Goal: Task Accomplishment & Management: Manage account settings

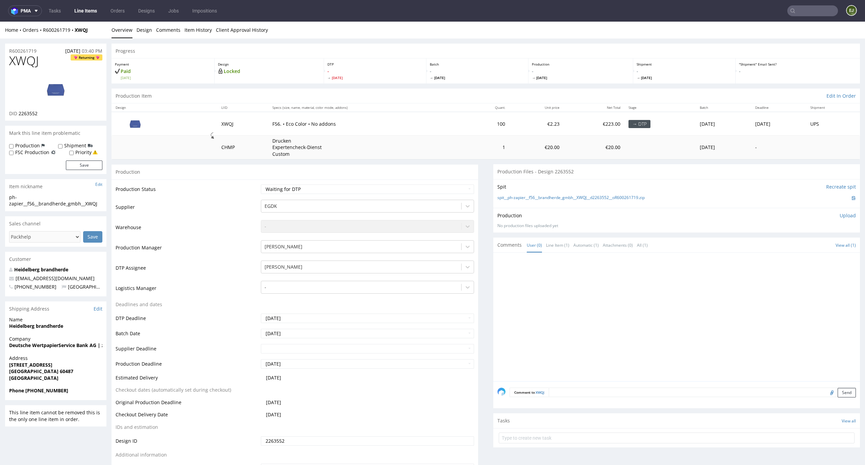
click at [93, 13] on link "Line Items" at bounding box center [85, 10] width 31 height 11
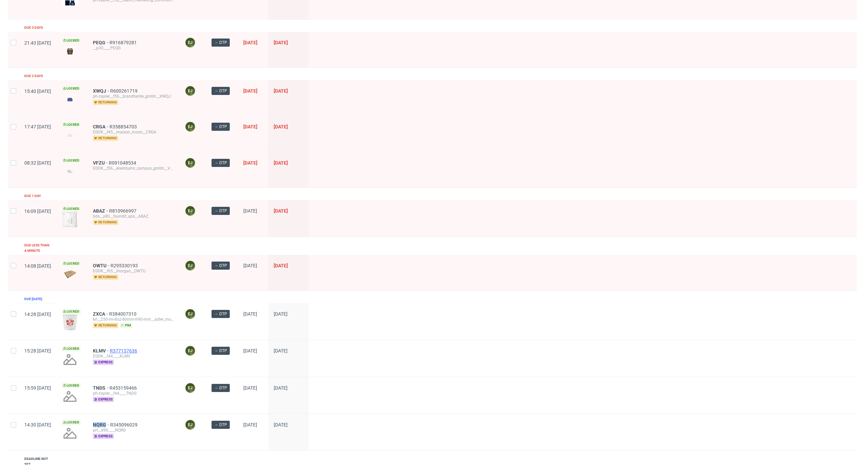
scroll to position [51, 0]
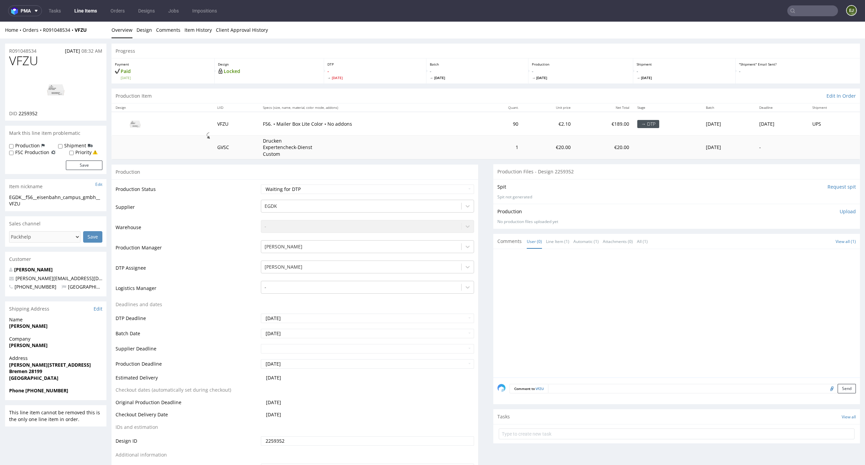
click at [829, 189] on input "Request spit" at bounding box center [842, 187] width 28 height 7
click at [144, 14] on link "Designs" at bounding box center [146, 10] width 25 height 11
click at [829, 190] on input "Request spit" at bounding box center [842, 187] width 28 height 7
click at [347, 183] on div "Production Status Waiting for Artwork Waiting for Diecut Waiting for Mockup Wai…" at bounding box center [295, 332] width 367 height 304
click at [347, 187] on select "Waiting for Artwork Waiting for Diecut Waiting for Mockup Waiting for DTP Waiti…" at bounding box center [368, 189] width 214 height 9
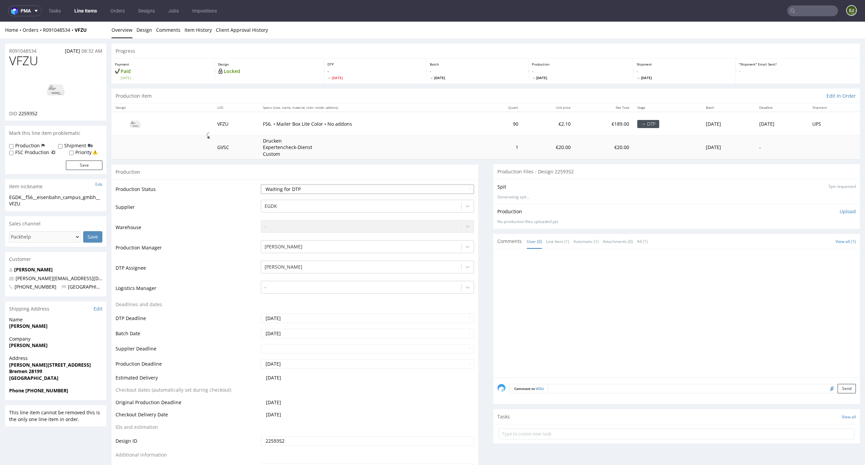
select select "dtp_in_process"
click at [261, 185] on select "Waiting for Artwork Waiting for Diecut Waiting for Mockup Waiting for DTP Waiti…" at bounding box center [368, 189] width 214 height 9
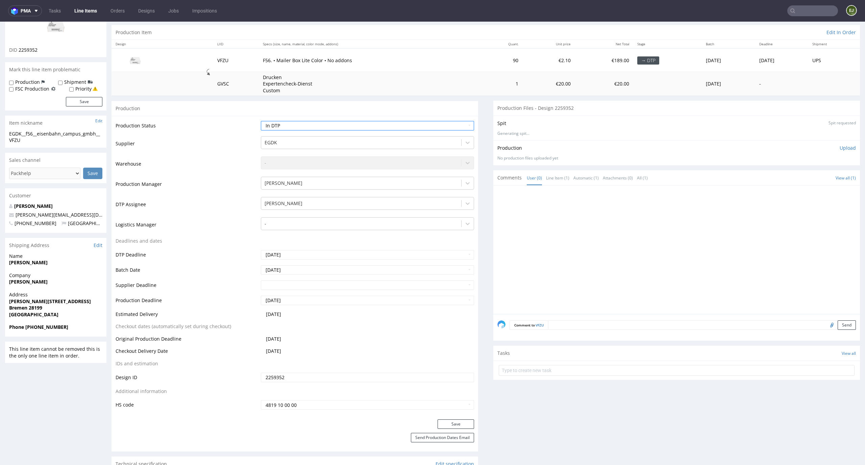
scroll to position [82, 0]
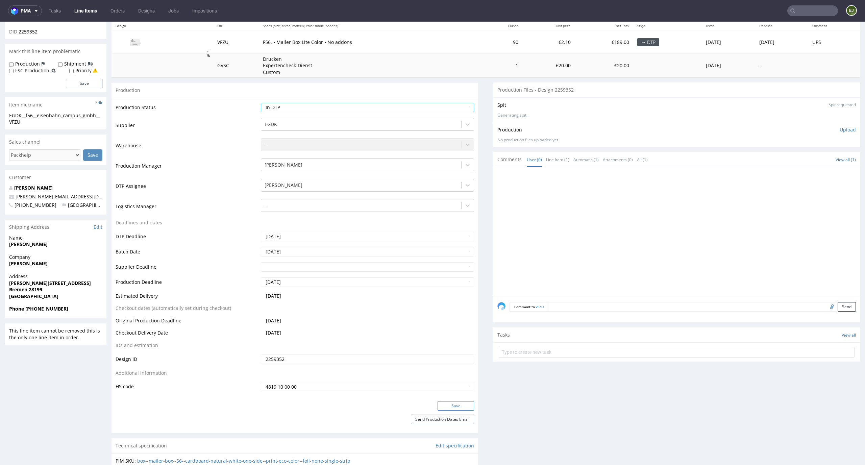
click at [457, 404] on button "Save" at bounding box center [456, 405] width 37 height 9
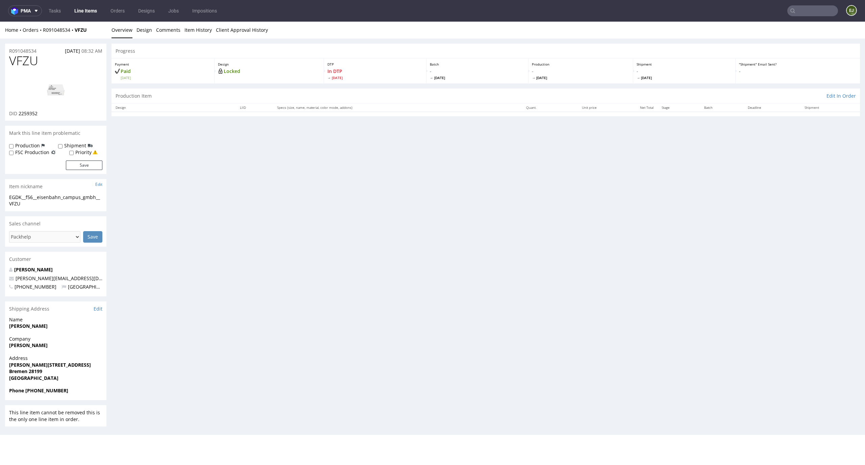
scroll to position [0, 0]
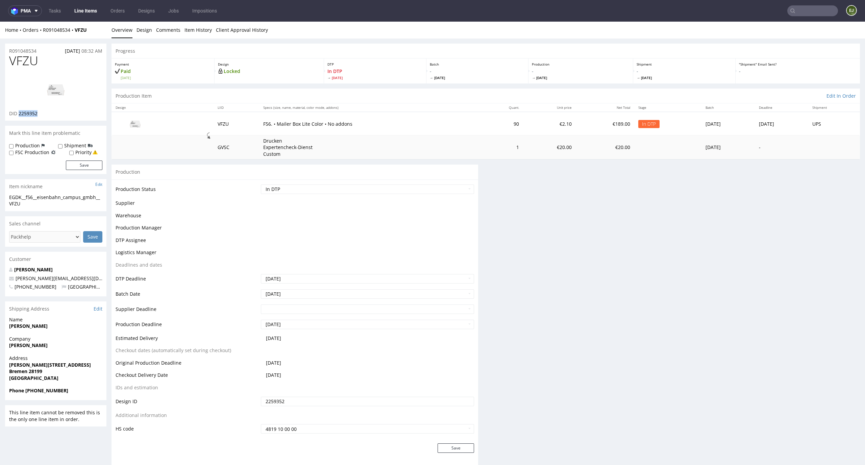
drag, startPoint x: 45, startPoint y: 115, endPoint x: 19, endPoint y: 113, distance: 26.8
click at [19, 113] on div "DID 2259352" at bounding box center [55, 113] width 93 height 7
copy span "2259352"
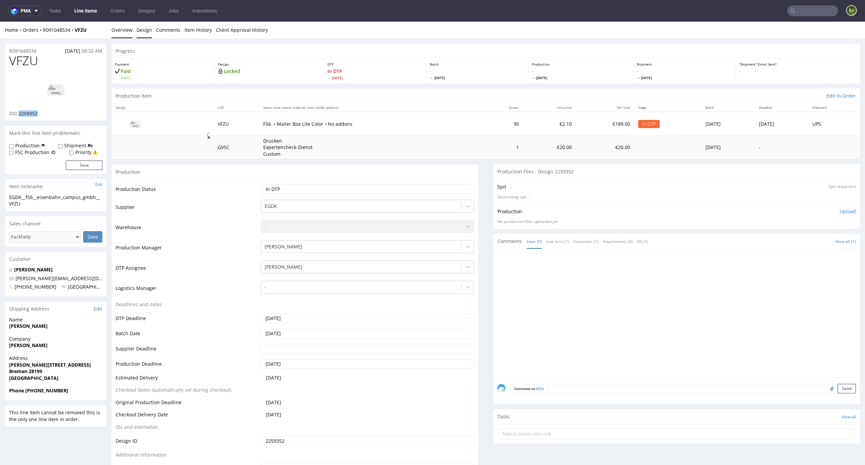
click at [148, 31] on link "Design" at bounding box center [145, 30] width 16 height 17
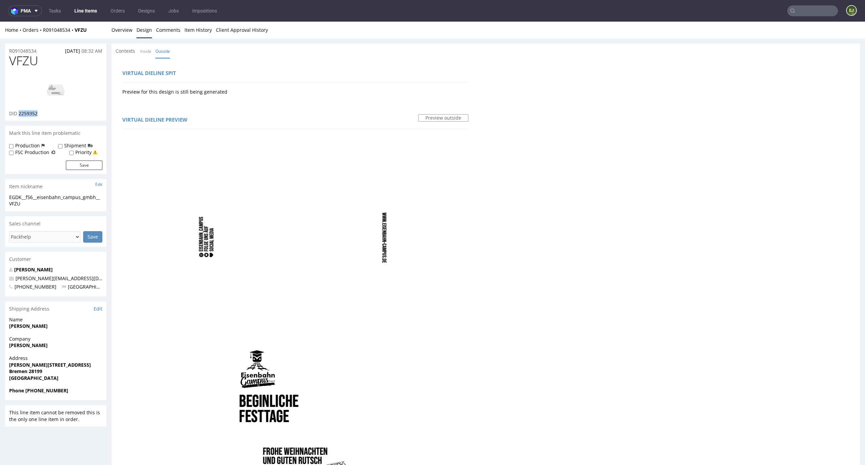
click at [58, 94] on img at bounding box center [56, 89] width 54 height 30
click at [125, 34] on link "Overview" at bounding box center [122, 30] width 21 height 17
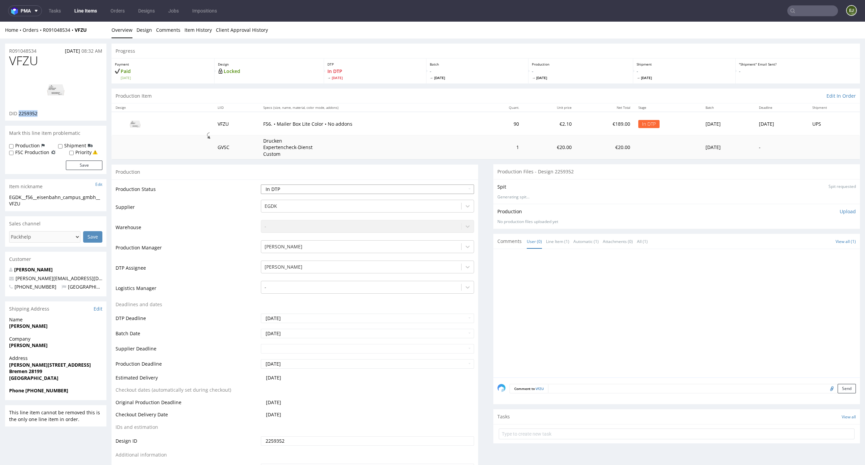
click at [361, 189] on select "Waiting for Artwork Waiting for Diecut Waiting for Mockup Waiting for DTP Waiti…" at bounding box center [368, 189] width 214 height 9
select select "dtp_waiting_for_check"
click at [261, 185] on select "Waiting for Artwork Waiting for Diecut Waiting for Mockup Waiting for DTP Waiti…" at bounding box center [368, 189] width 214 height 9
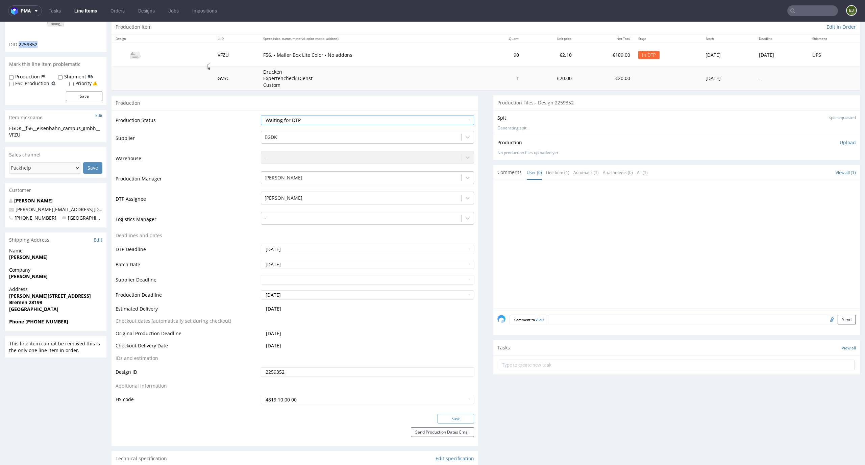
click at [450, 419] on button "Save" at bounding box center [456, 418] width 37 height 9
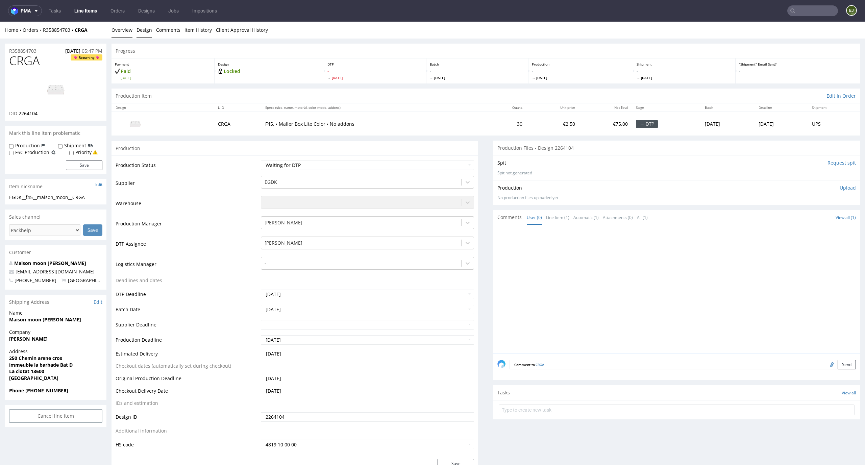
click at [142, 32] on link "Design" at bounding box center [145, 30] width 16 height 17
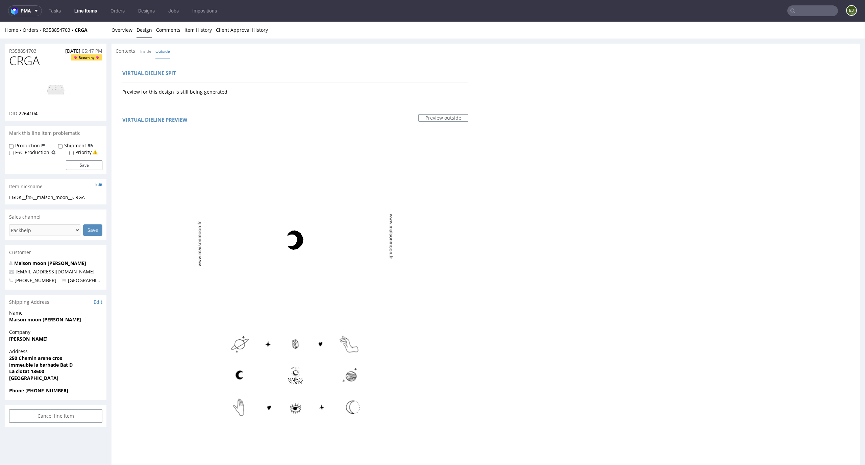
click at [139, 35] on link "Design" at bounding box center [145, 30] width 16 height 17
click at [120, 28] on link "Overview" at bounding box center [122, 30] width 21 height 17
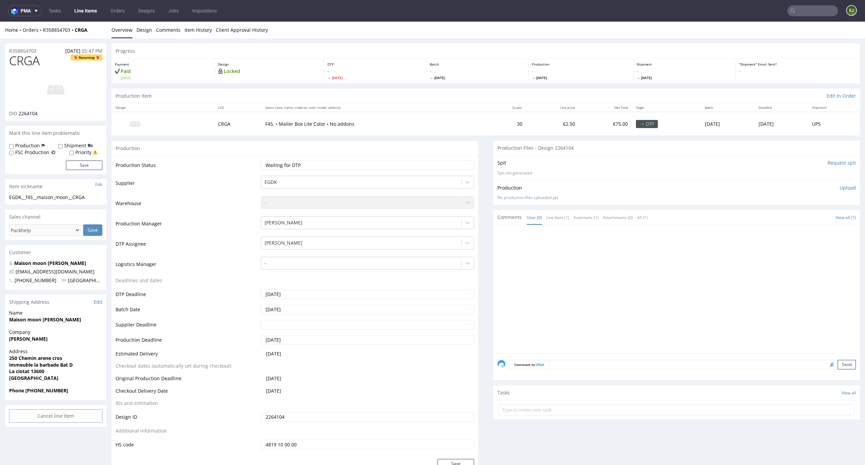
click at [833, 163] on input "Request spit" at bounding box center [842, 163] width 28 height 7
drag, startPoint x: 41, startPoint y: 114, endPoint x: 19, endPoint y: 114, distance: 22.0
click at [19, 114] on div "DID 2264104" at bounding box center [55, 113] width 93 height 7
copy span "2264104"
click at [463, 161] on select "Waiting for Artwork Waiting for Diecut Waiting for Mockup Waiting for DTP Waiti…" at bounding box center [368, 165] width 214 height 9
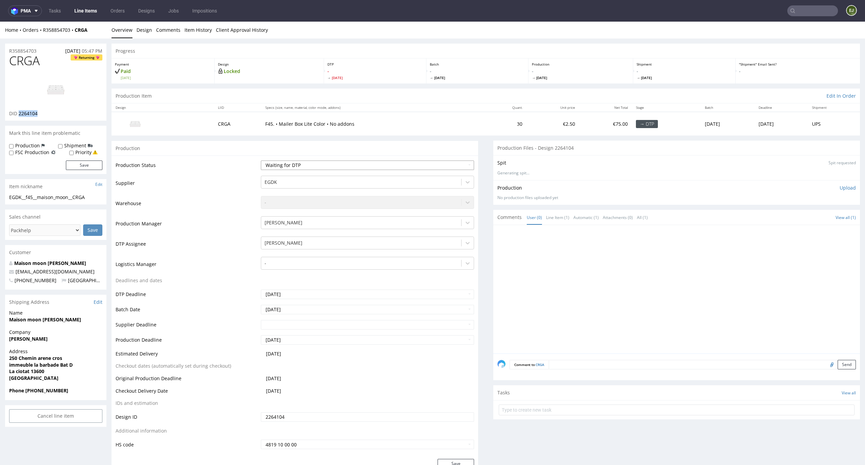
select select "dtp_in_process"
click at [261, 161] on select "Waiting for Artwork Waiting for Diecut Waiting for Mockup Waiting for DTP Waiti…" at bounding box center [368, 165] width 214 height 9
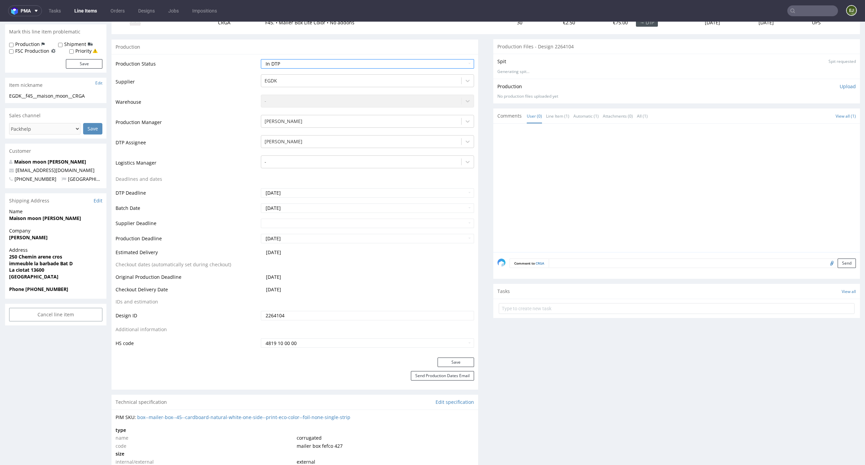
scroll to position [150, 0]
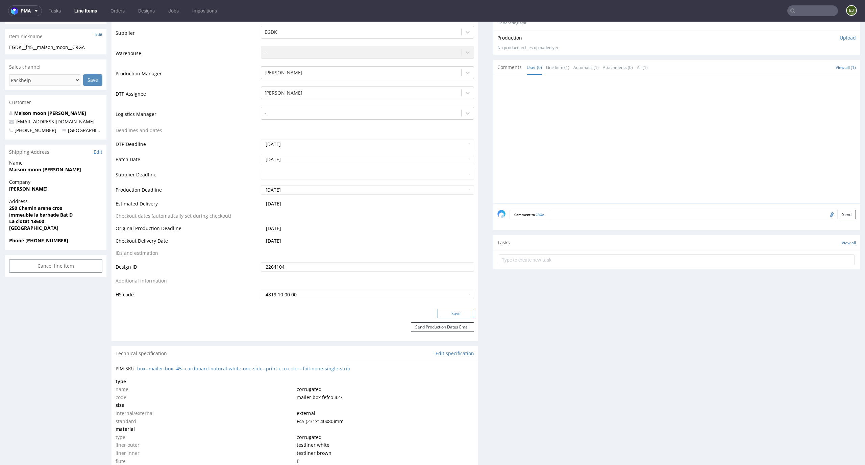
click at [450, 311] on button "Save" at bounding box center [456, 313] width 37 height 9
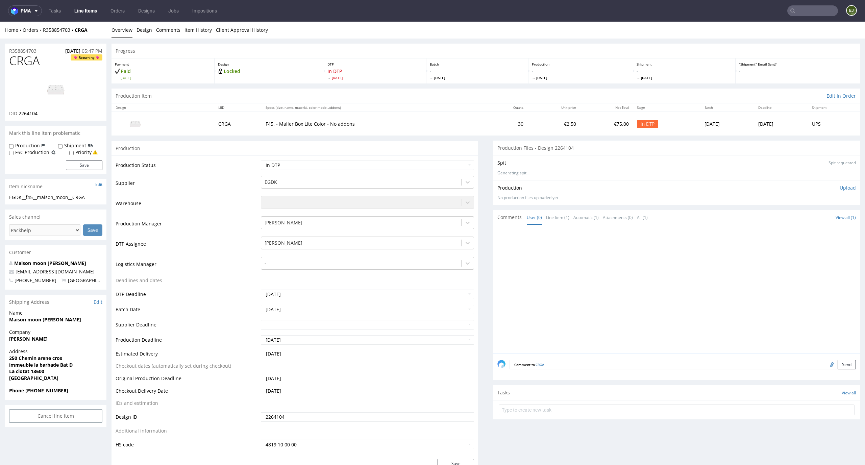
click at [42, 87] on img at bounding box center [56, 89] width 54 height 30
drag, startPoint x: 43, startPoint y: 60, endPoint x: 0, endPoint y: 60, distance: 42.9
copy span "CRGA"
drag, startPoint x: 94, startPoint y: 197, endPoint x: 0, endPoint y: 187, distance: 94.6
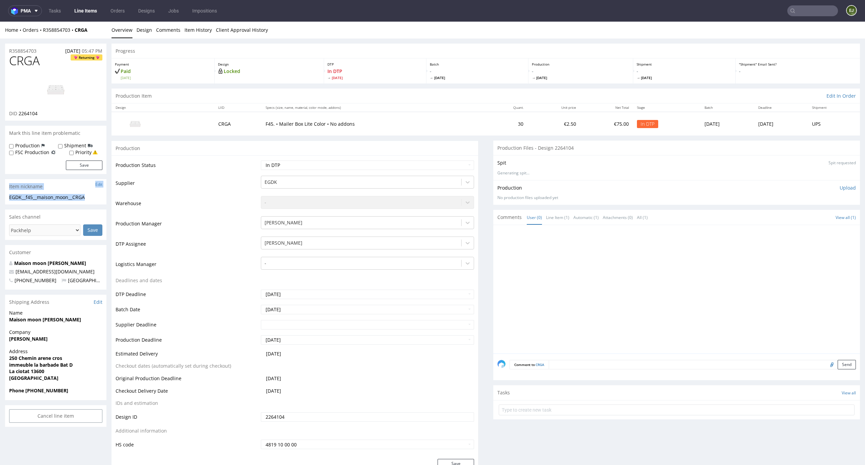
click at [83, 194] on div "EGDK__f45__maison_moon__CRGA" at bounding box center [55, 197] width 93 height 7
drag, startPoint x: 96, startPoint y: 198, endPoint x: 3, endPoint y: 199, distance: 93.3
copy div "EGDK__f45__maison_moon__CRGA"
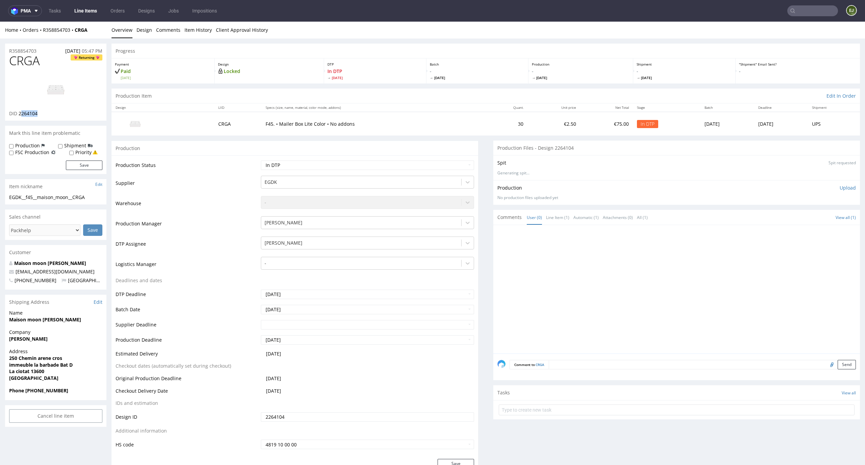
drag, startPoint x: 39, startPoint y: 114, endPoint x: 20, endPoint y: 114, distance: 18.6
click at [20, 114] on div "DID 2264104" at bounding box center [55, 113] width 93 height 7
click at [135, 90] on div "Production Item Edit In Order" at bounding box center [486, 96] width 749 height 15
drag, startPoint x: 59, startPoint y: 114, endPoint x: 18, endPoint y: 113, distance: 41.3
click at [18, 113] on div "DID 2264104" at bounding box center [55, 113] width 93 height 7
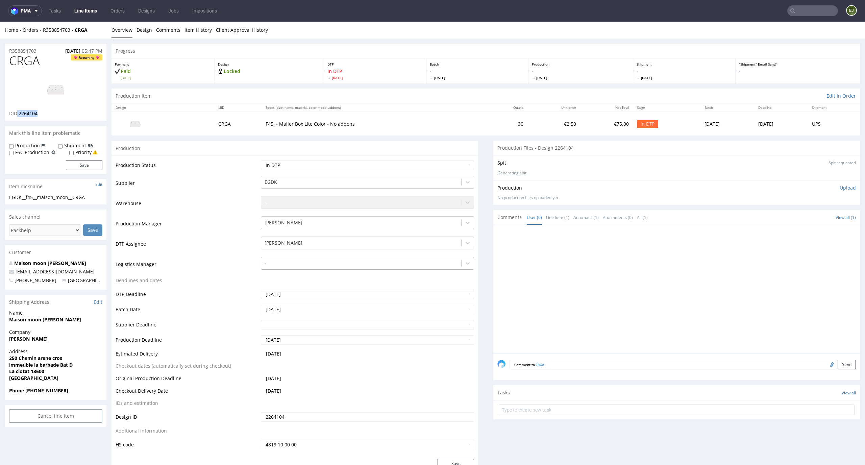
copy p "2264104"
drag, startPoint x: 43, startPoint y: 52, endPoint x: 0, endPoint y: 52, distance: 43.3
copy p "R358854703"
click at [841, 187] on p "Upload" at bounding box center [848, 188] width 16 height 7
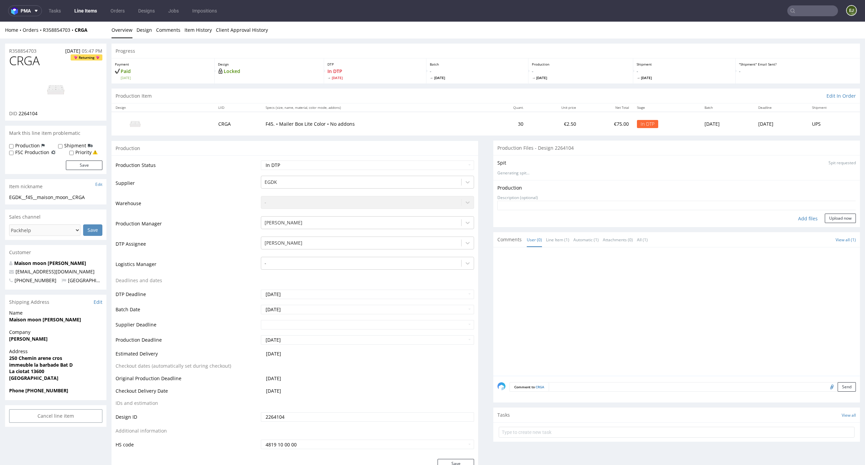
click at [804, 216] on div "Add files" at bounding box center [808, 219] width 34 height 10
type input "C:\fakepath\EGDK__f45__maison_moon__CRGA__d2264104__oR358854703__outside.pdf"
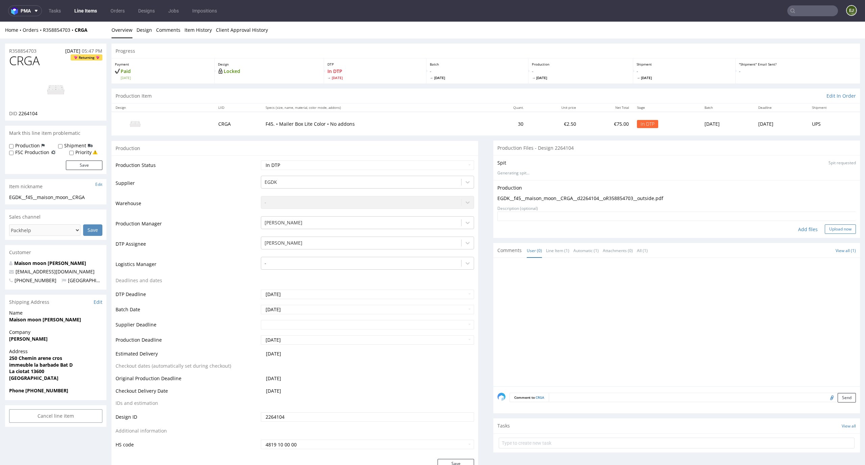
click at [832, 226] on button "Upload now" at bounding box center [840, 228] width 31 height 9
click at [396, 164] on select "Waiting for Artwork Waiting for Diecut Waiting for Mockup Waiting for DTP Waiti…" at bounding box center [368, 165] width 214 height 9
select select "dtp_production_ready"
click at [261, 161] on select "Waiting for Artwork Waiting for Diecut Waiting for Mockup Waiting for DTP Waiti…" at bounding box center [368, 165] width 214 height 9
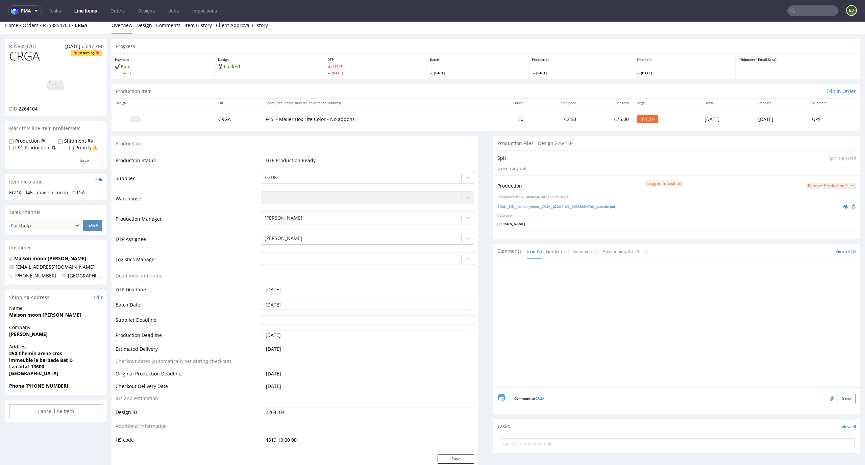
scroll to position [44, 0]
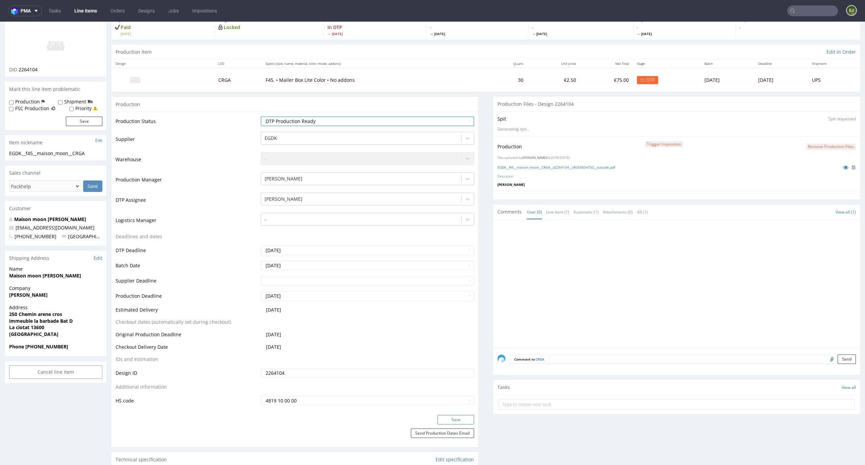
click at [459, 420] on button "Save" at bounding box center [456, 419] width 37 height 9
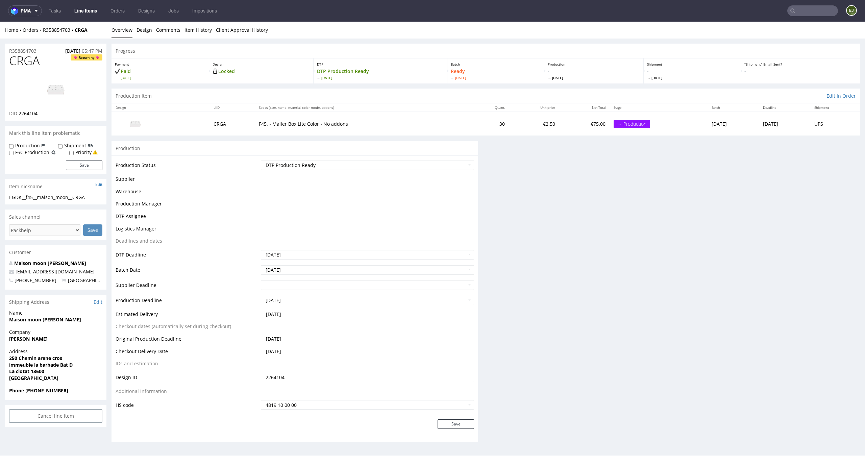
scroll to position [0, 0]
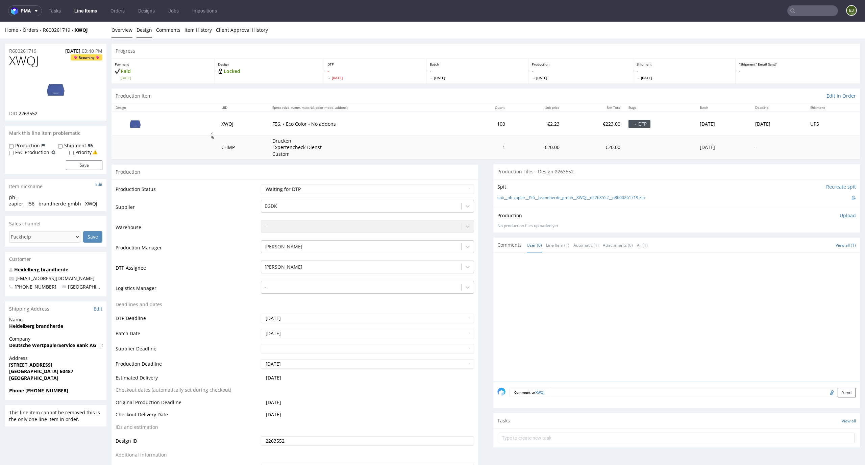
click at [144, 30] on link "Design" at bounding box center [145, 30] width 16 height 17
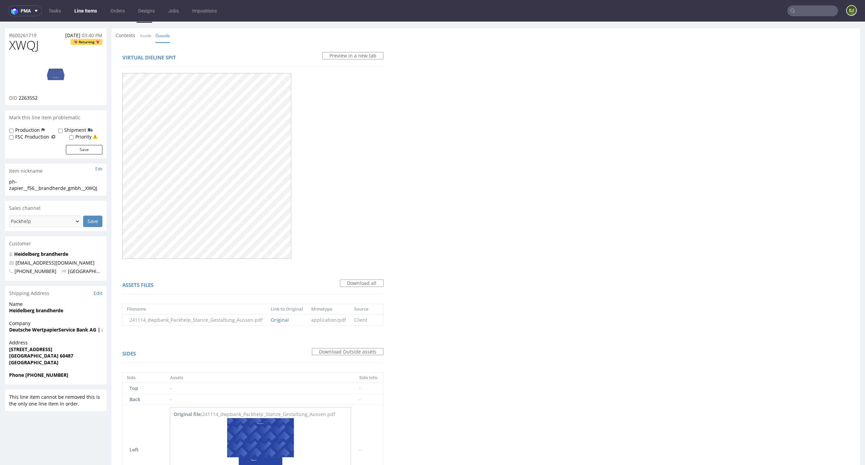
scroll to position [125, 0]
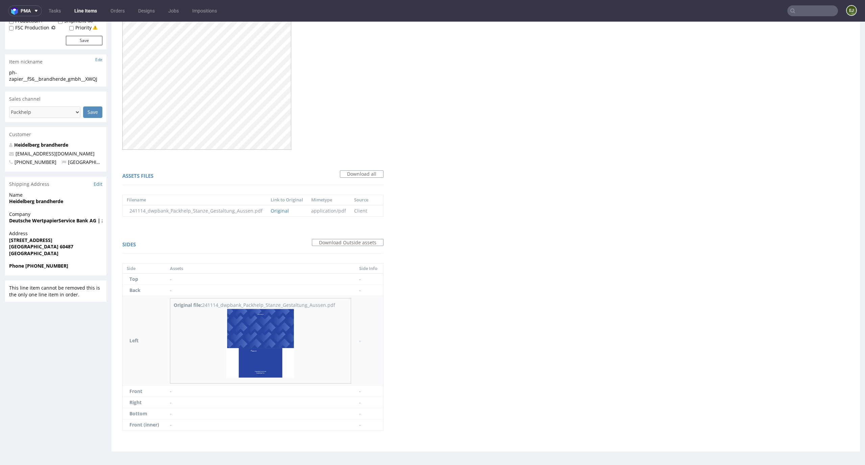
click at [287, 346] on img at bounding box center [261, 344] width 68 height 70
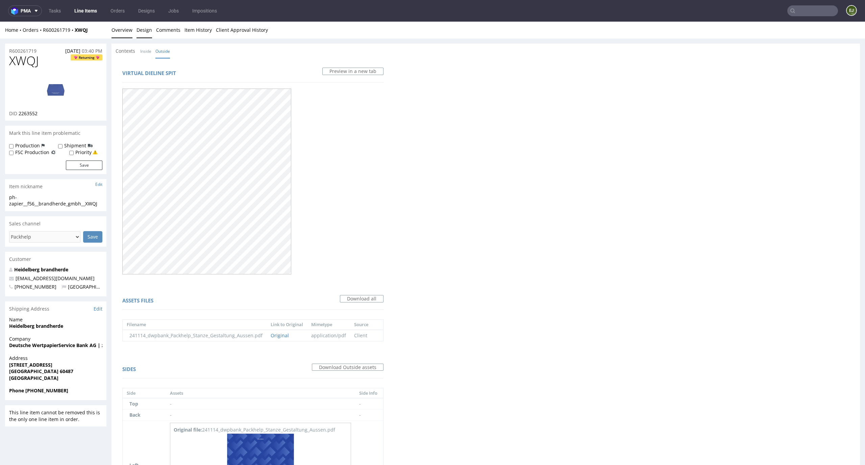
click at [116, 24] on link "Overview" at bounding box center [122, 30] width 21 height 17
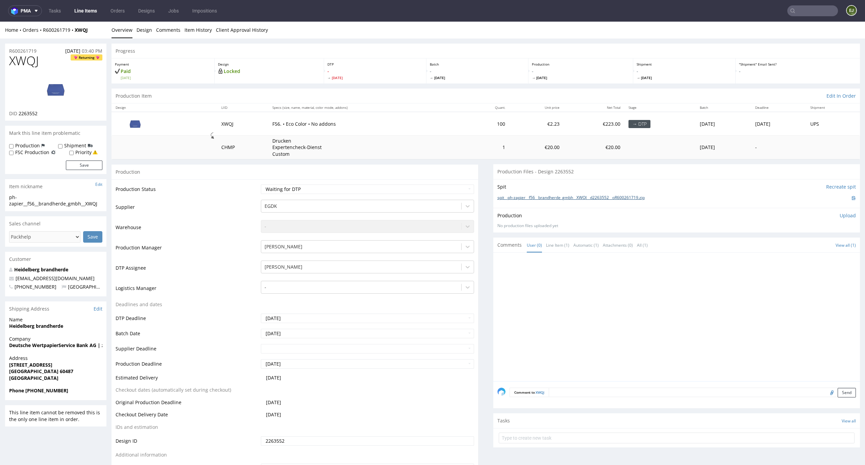
click at [580, 197] on link "spit__ph-zapier__f56__brandherde_gmbh__XWQJ__d2263552__oR600261719.zip" at bounding box center [571, 198] width 147 height 6
drag, startPoint x: 42, startPoint y: 112, endPoint x: 20, endPoint y: 113, distance: 22.4
click at [20, 113] on div "DID 2263552" at bounding box center [55, 113] width 93 height 7
copy span "2263552"
click at [59, 75] on img at bounding box center [56, 89] width 54 height 30
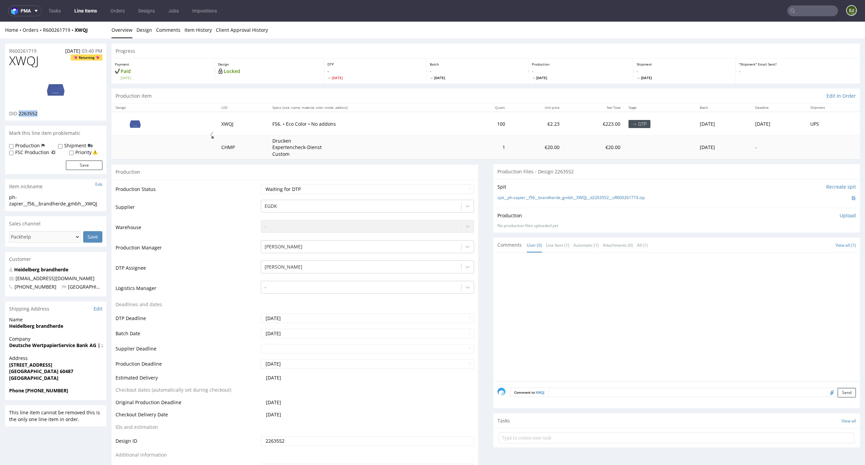
click at [67, 93] on img at bounding box center [56, 89] width 54 height 30
drag, startPoint x: 45, startPoint y: 63, endPoint x: 0, endPoint y: 61, distance: 45.0
copy span "XWQJ"
click at [840, 215] on p "Upload" at bounding box center [848, 215] width 16 height 7
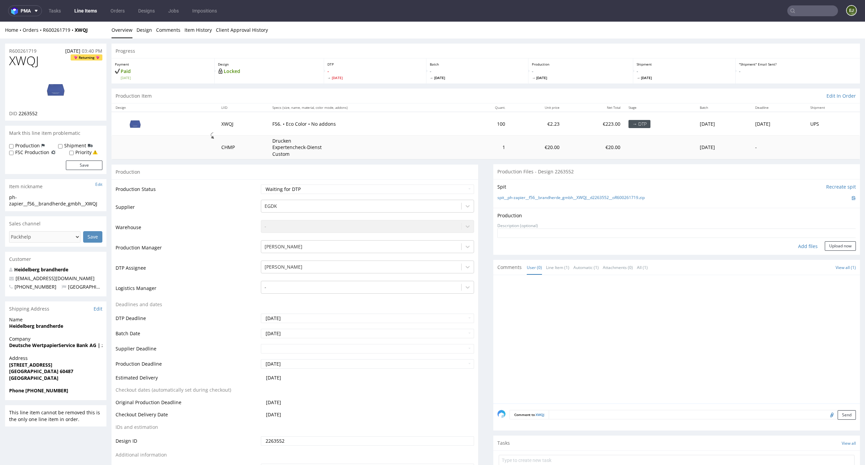
click at [805, 241] on div "Add files" at bounding box center [808, 246] width 34 height 10
type input "C:\fakepath\EGDK__f56__brandherde_gmbh__XWQJ__d2263552__oR600261719__latest__ou…"
click at [834, 261] on button "Upload now" at bounding box center [840, 256] width 31 height 9
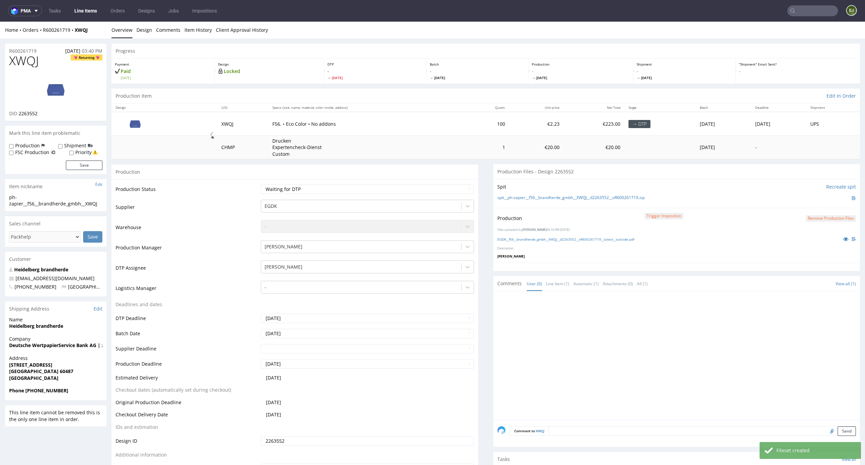
click at [456, 183] on div "Production Status Waiting for Artwork Waiting for Diecut Waiting for Mockup Wai…" at bounding box center [295, 332] width 367 height 304
click at [456, 186] on select "Waiting for Artwork Waiting for Diecut Waiting for Mockup Waiting for DTP Waiti…" at bounding box center [368, 189] width 214 height 9
select select "dtp_production_ready"
click at [261, 185] on select "Waiting for Artwork Waiting for Diecut Waiting for Mockup Waiting for DTP Waiti…" at bounding box center [368, 189] width 214 height 9
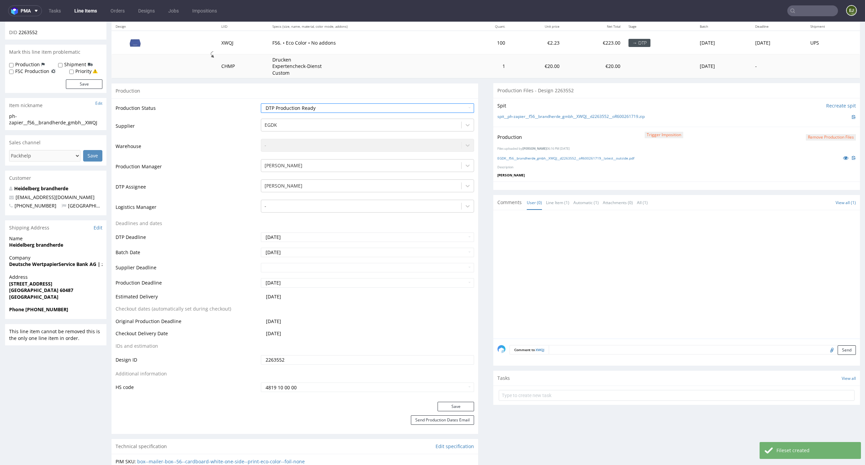
scroll to position [108, 0]
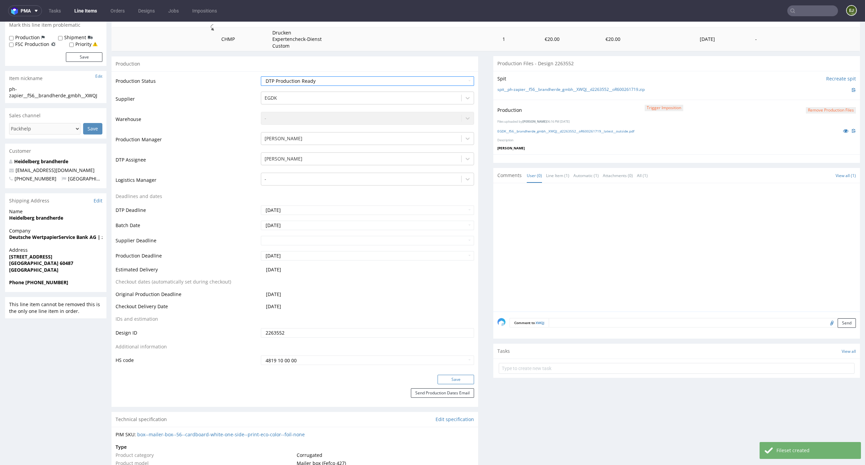
click at [461, 380] on button "Save" at bounding box center [456, 379] width 37 height 9
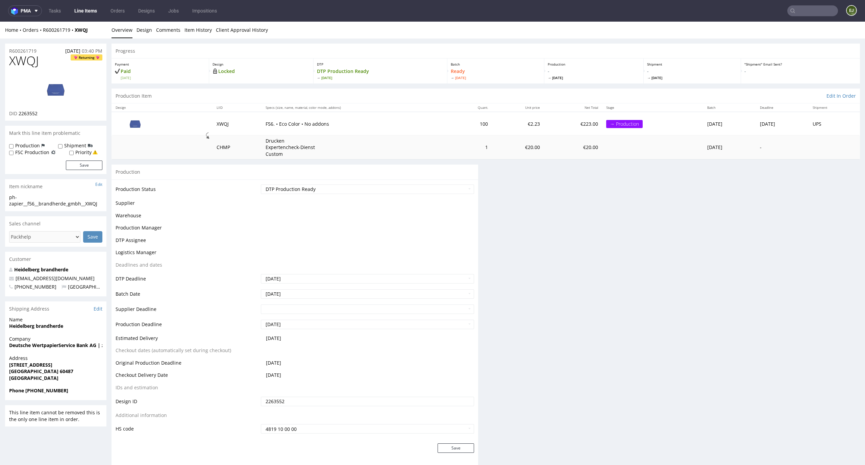
scroll to position [104, 0]
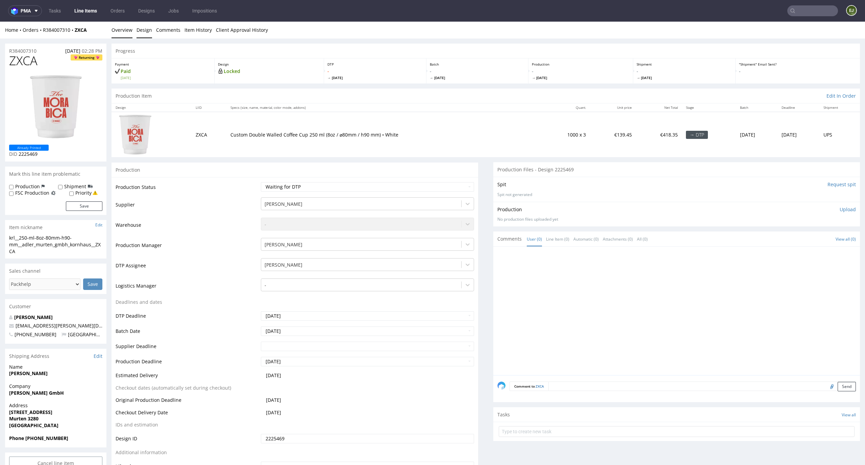
click at [142, 30] on link "Design" at bounding box center [145, 30] width 16 height 17
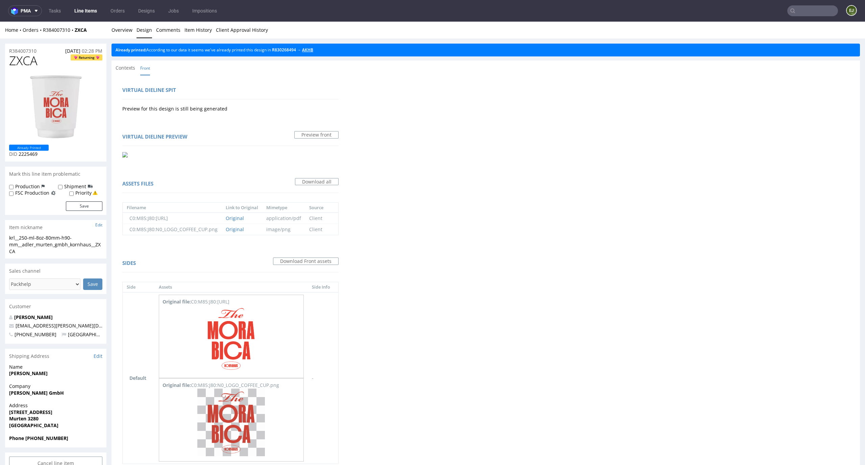
click at [313, 49] on link "AKHB" at bounding box center [307, 50] width 11 height 6
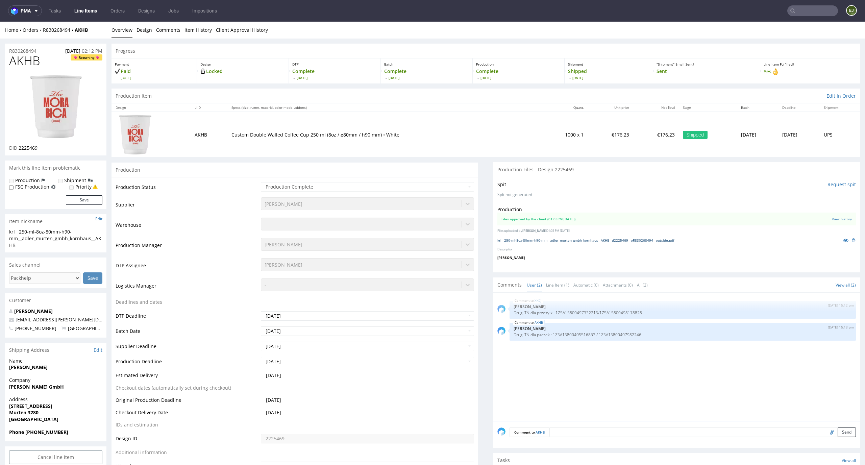
click at [533, 238] on link "krl__250-ml-8oz-80mm-h90-mm__adler_murten_gmbh_kornhaus__AKHB__d2225469__oR8302…" at bounding box center [586, 240] width 177 height 5
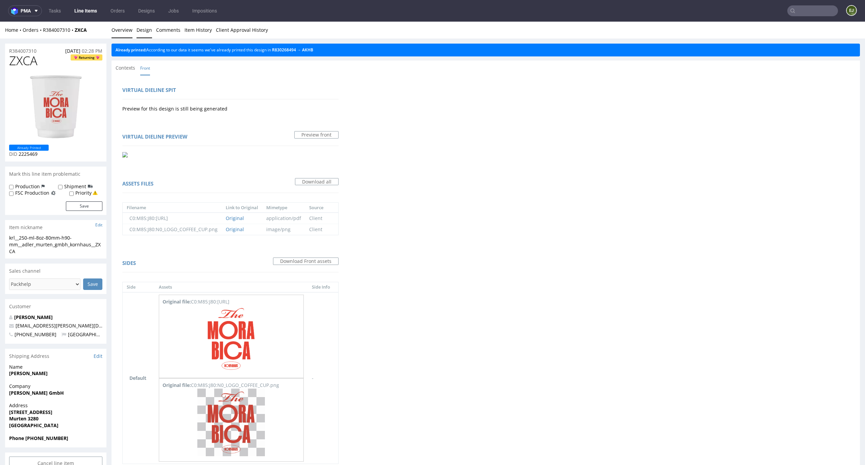
click at [126, 27] on link "Overview" at bounding box center [122, 30] width 21 height 17
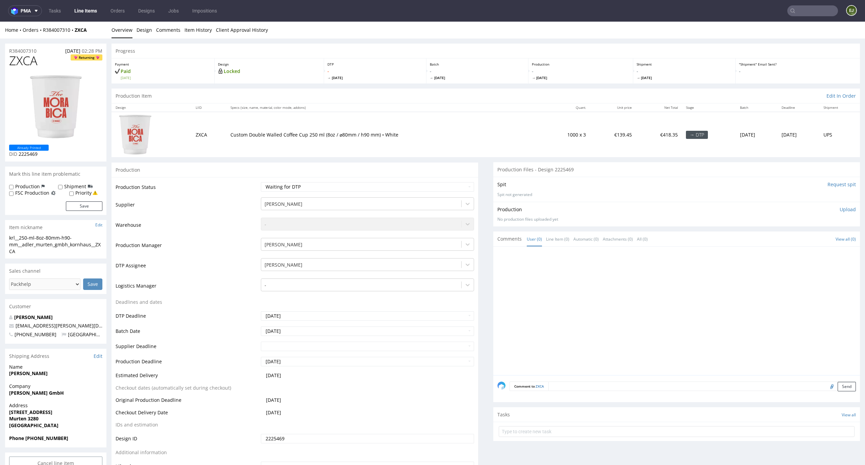
click at [19, 249] on div "krl__250-ml-8oz-80mm-h90-mm__adler_murten_gmbh_kornhaus__ZXCA" at bounding box center [55, 245] width 93 height 20
drag, startPoint x: 19, startPoint y: 249, endPoint x: 7, endPoint y: 238, distance: 16.5
click at [7, 238] on div "krl__250-ml-8oz-80mm-h90-mm__adler_murten_gmbh_kornhaus__ZXCA krl__250-ml-8oz-8…" at bounding box center [55, 247] width 101 height 24
drag, startPoint x: 41, startPoint y: 61, endPoint x: 0, endPoint y: 61, distance: 41.2
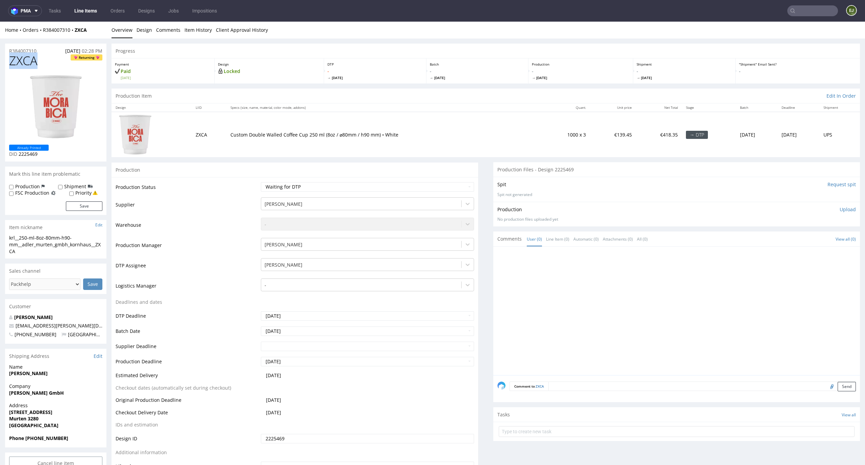
copy span "ZXCA"
click at [49, 53] on div "R384007310 23.09.2025 02:28 PM" at bounding box center [55, 49] width 101 height 11
drag, startPoint x: 42, startPoint y: 51, endPoint x: 0, endPoint y: 51, distance: 41.9
copy p "R384007310"
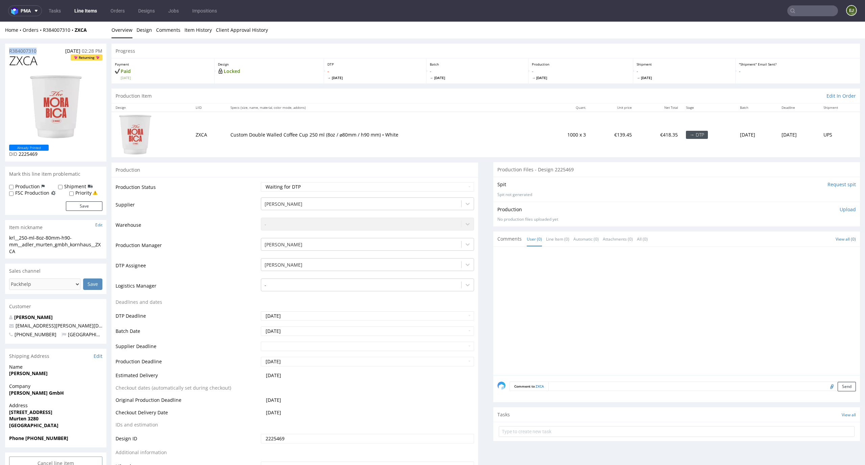
click at [841, 210] on p "Upload" at bounding box center [848, 209] width 16 height 7
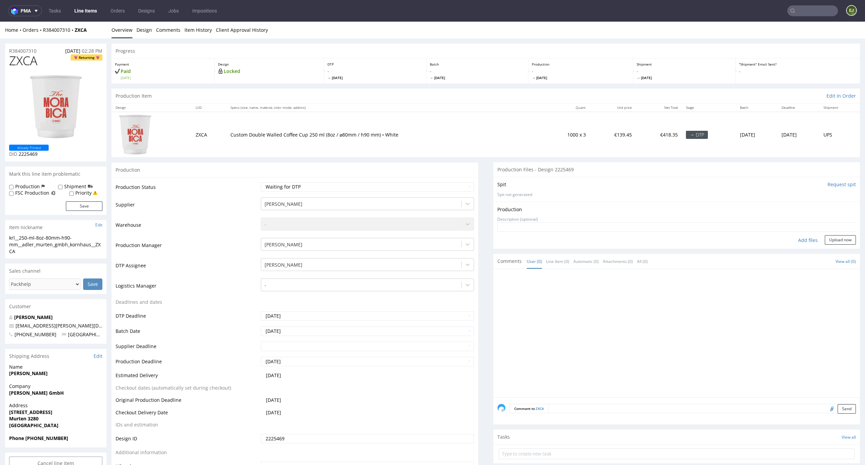
click at [796, 242] on div "Add files" at bounding box center [808, 240] width 34 height 10
type input "C:\fakepath\krl__250-ml-8oz-80mm-h90-mm__adler_murten_gmbh_kornhaus__ZXCA__d222…"
click at [831, 249] on button "Upload now" at bounding box center [840, 250] width 31 height 9
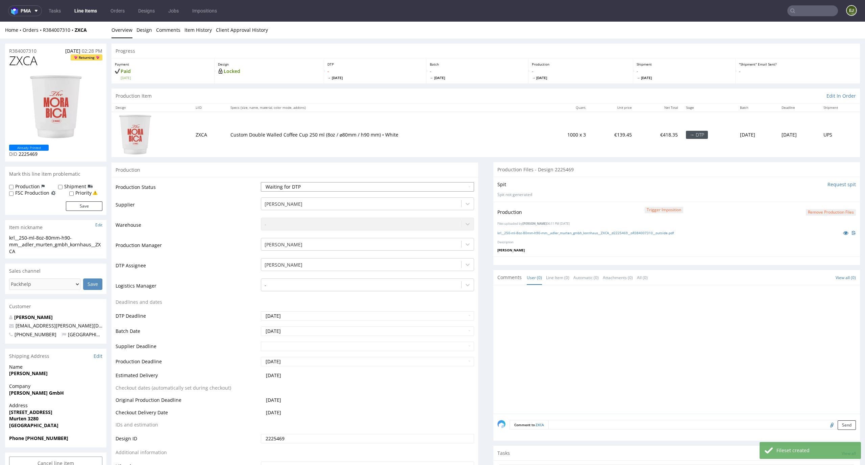
click at [461, 186] on select "Waiting for Artwork Waiting for Diecut Waiting for Mockup Waiting for DTP Waiti…" at bounding box center [368, 186] width 214 height 9
select select "dtp_production_ready"
click at [261, 182] on select "Waiting for Artwork Waiting for Diecut Waiting for Mockup Waiting for DTP Waiti…" at bounding box center [368, 186] width 214 height 9
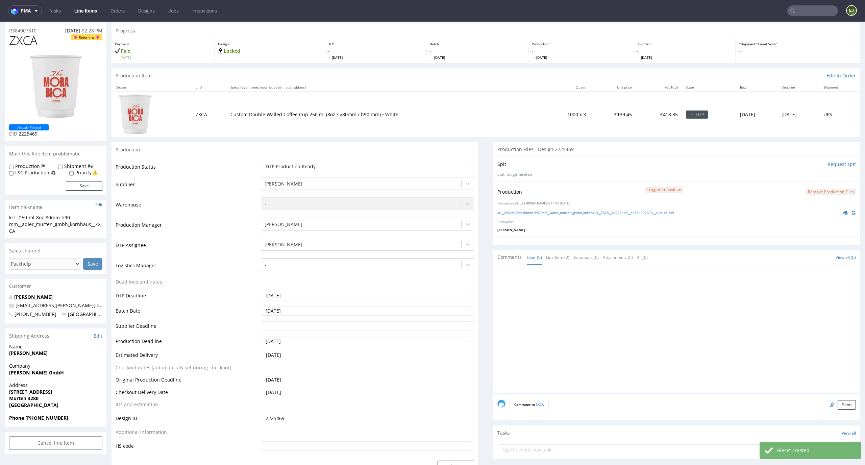
scroll to position [25, 0]
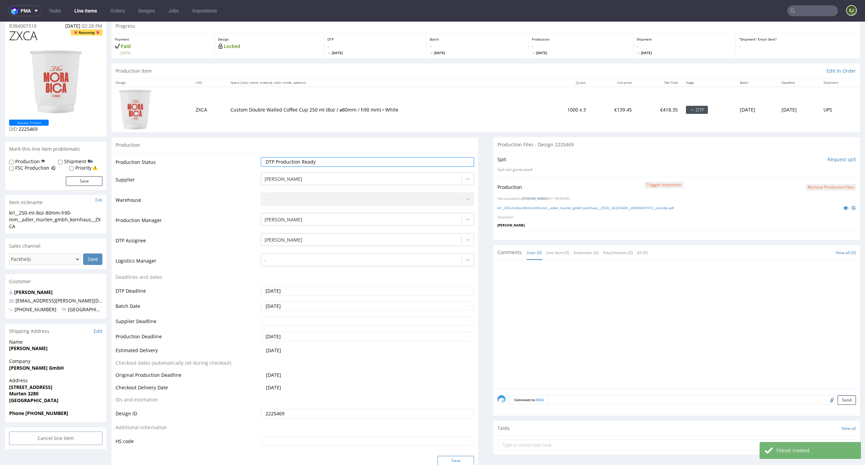
click at [460, 459] on button "Save" at bounding box center [456, 460] width 37 height 9
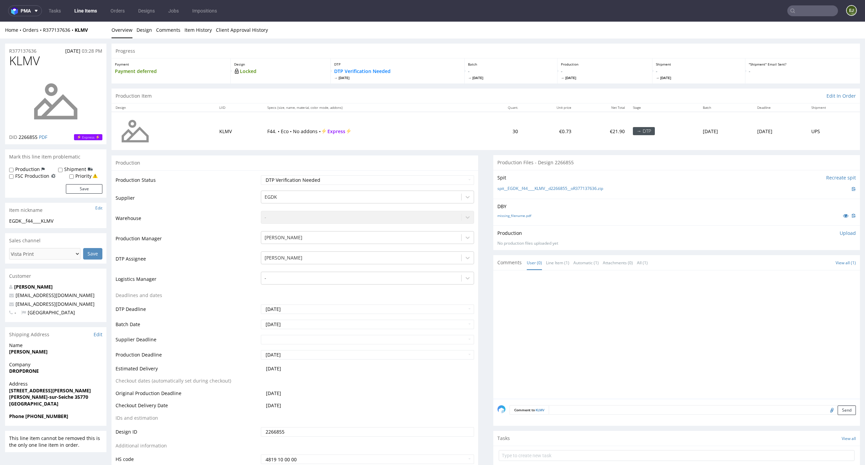
click at [500, 219] on div "DBY missing_filename.pdf" at bounding box center [677, 212] width 367 height 27
click at [500, 218] on div "missing_filename.pdf" at bounding box center [677, 215] width 359 height 7
click at [501, 216] on link "missing_filename.pdf" at bounding box center [515, 215] width 34 height 5
click at [500, 190] on link "spit__EGDK__f44____KLMV__d2266855__oR377137636.zip" at bounding box center [551, 189] width 106 height 6
click at [426, 185] on select "Waiting for Artwork Waiting for Diecut Waiting for Mockup Waiting for DTP Waiti…" at bounding box center [368, 179] width 214 height 9
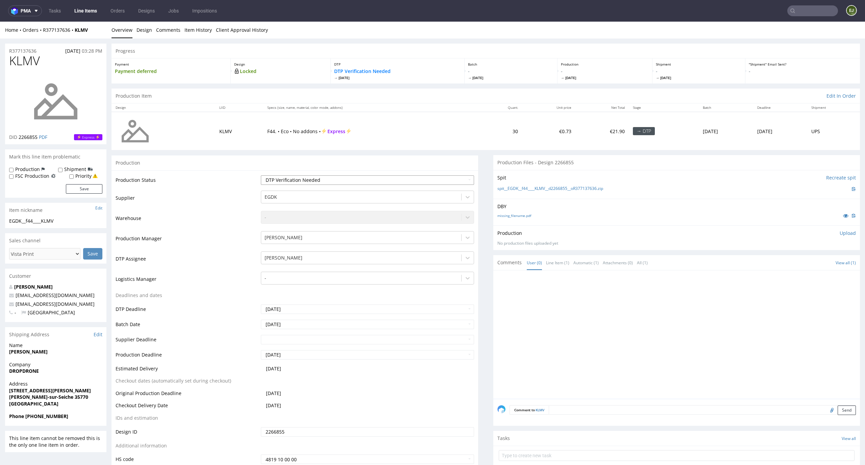
select select "dtp_in_process"
click at [261, 175] on select "Waiting for Artwork Waiting for Diecut Waiting for Mockup Waiting for DTP Waiti…" at bounding box center [368, 179] width 214 height 9
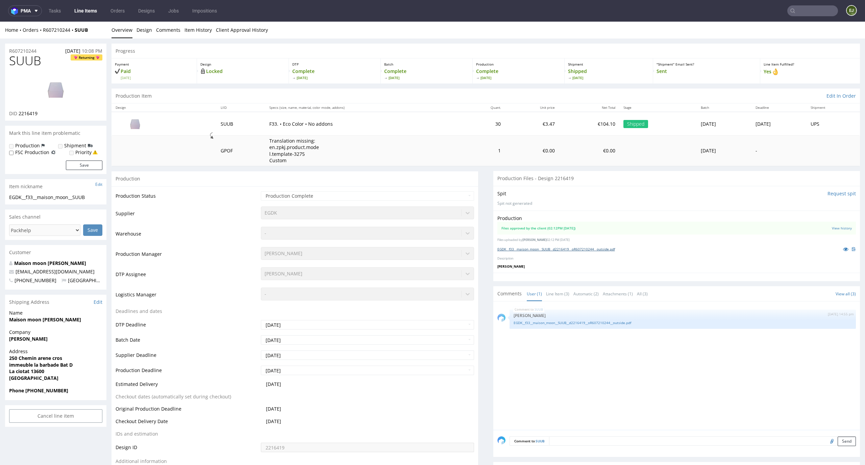
click at [558, 248] on link "EGDK__f33__maison_moon__SUUB__d2216419__oR607210244__outside.pdf" at bounding box center [557, 249] width 118 height 5
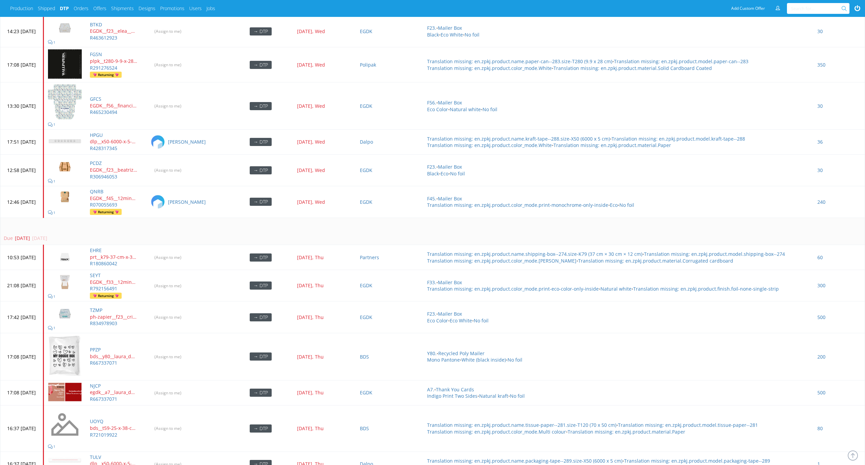
scroll to position [2717, 0]
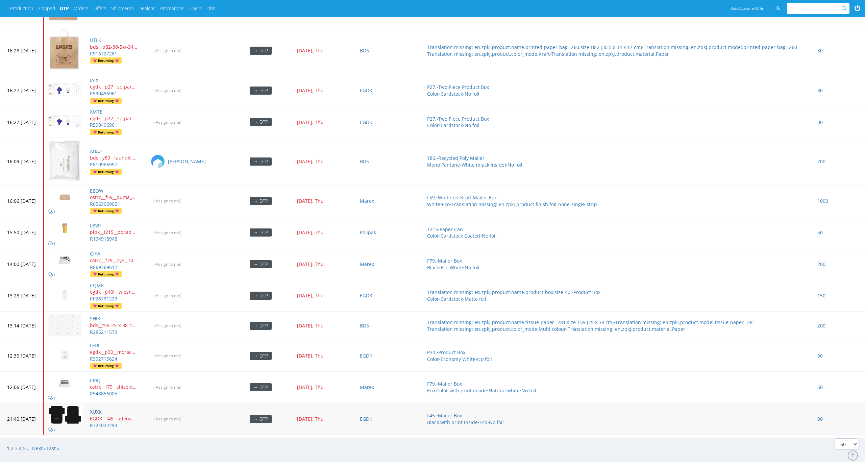
click at [102, 200] on link "XUXK" at bounding box center [96, 412] width 12 height 6
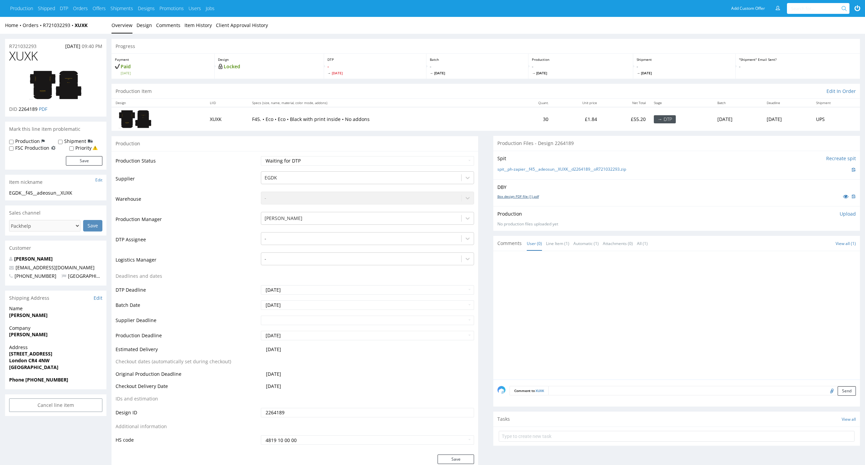
click at [532, 197] on link "Box design PDF file (1).pdf" at bounding box center [519, 196] width 42 height 5
